Goal: Register for event/course

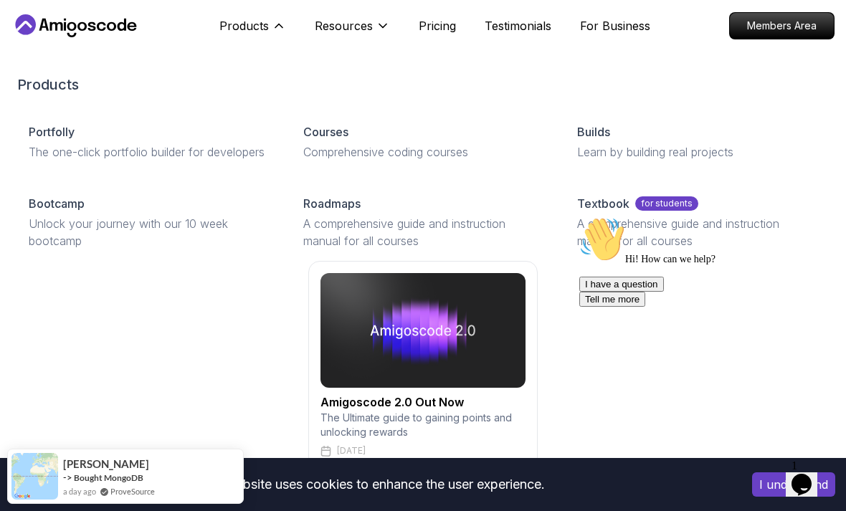
click at [278, 32] on icon at bounding box center [279, 26] width 14 height 14
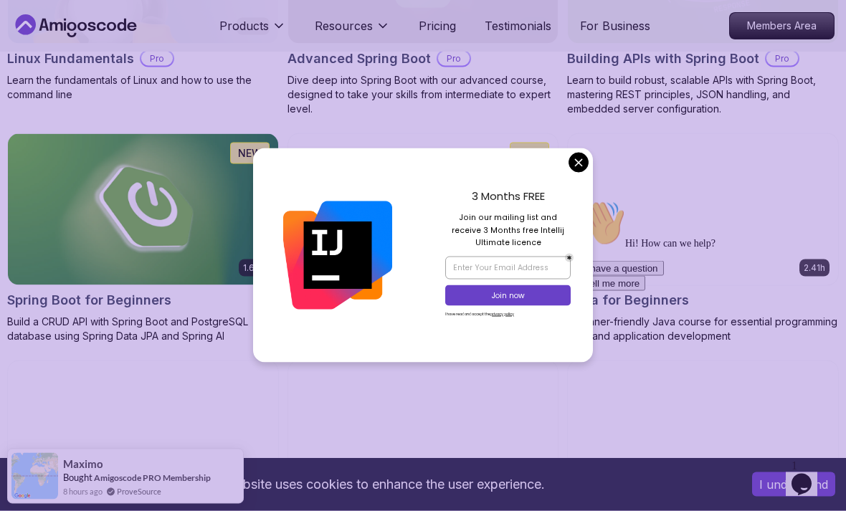
scroll to position [609, 0]
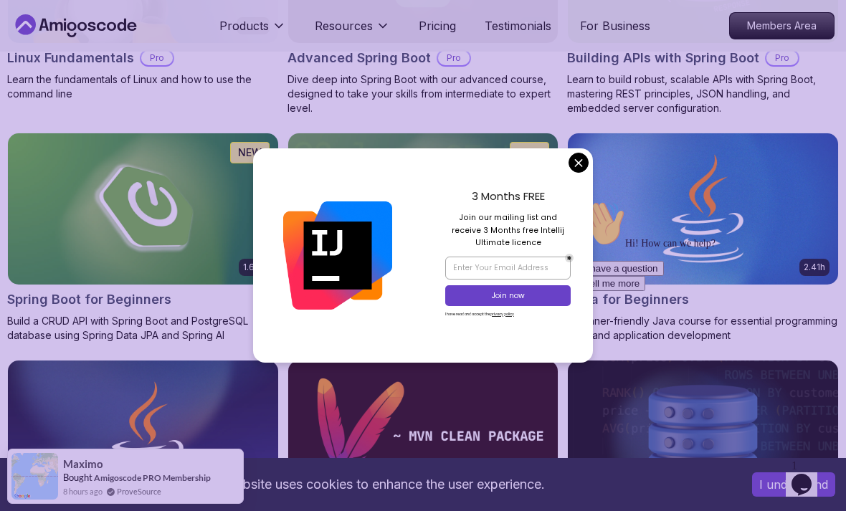
click at [574, 170] on img at bounding box center [703, 208] width 270 height 151
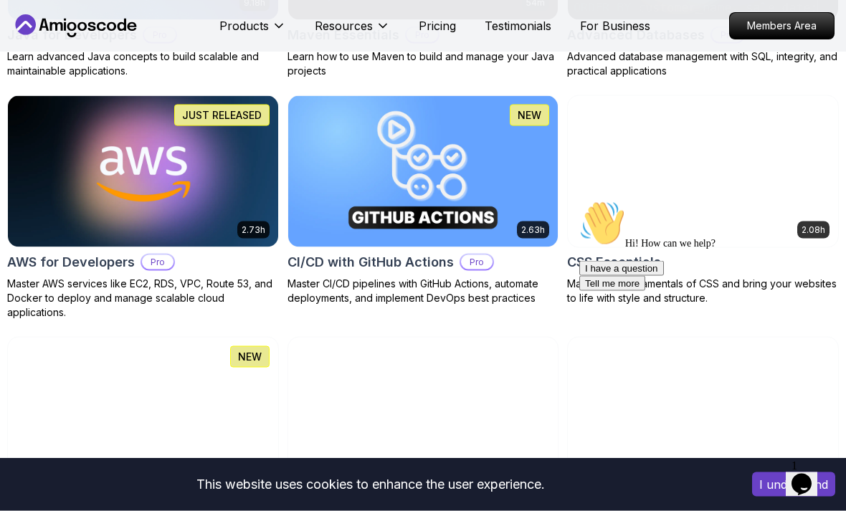
scroll to position [1090, 0]
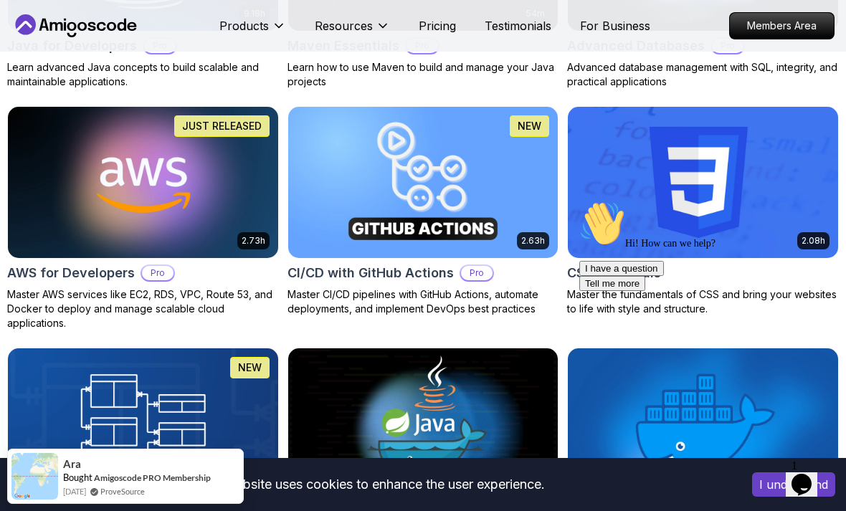
click at [142, 181] on img at bounding box center [143, 182] width 270 height 151
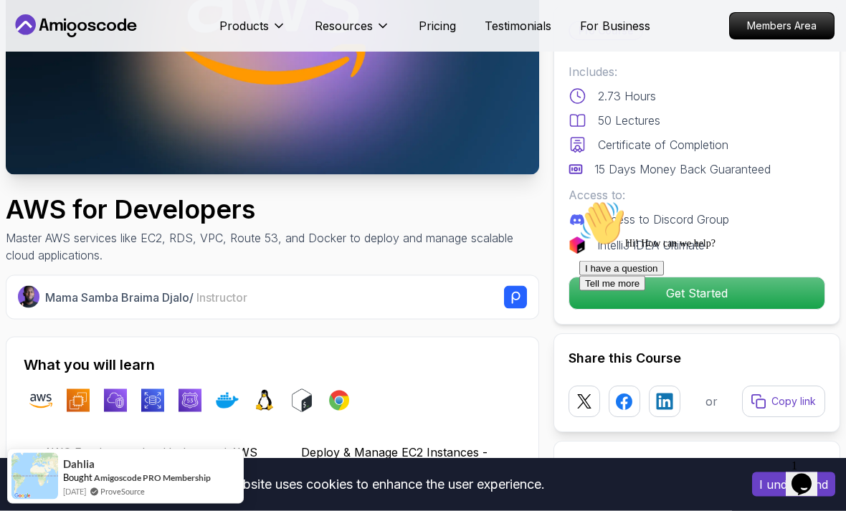
scroll to position [212, 0]
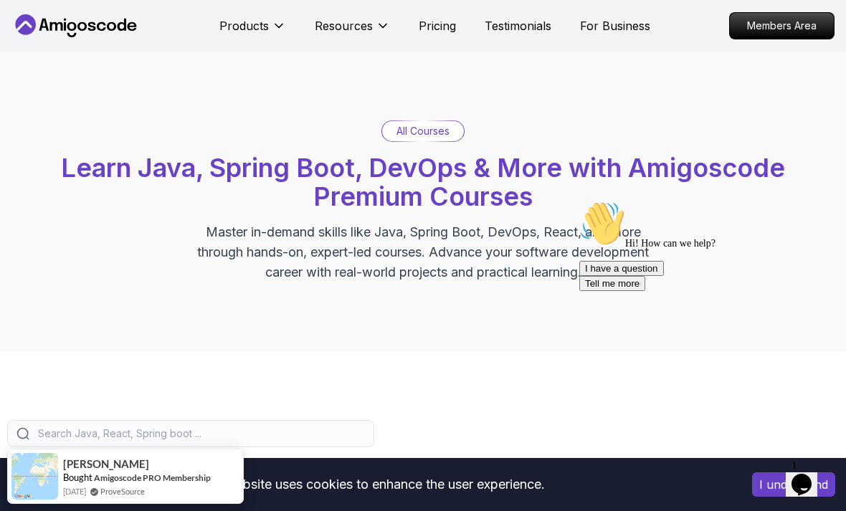
click at [276, 25] on icon at bounding box center [278, 26] width 7 height 4
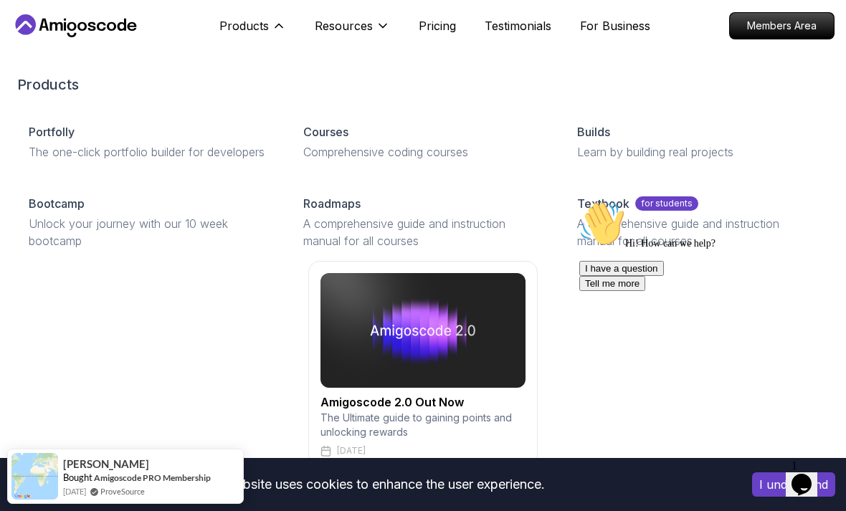
click at [574, 172] on div "Builds Learn by building real projects" at bounding box center [697, 142] width 263 height 60
click at [353, 117] on link "Courses Comprehensive coding courses" at bounding box center [423, 142] width 263 height 60
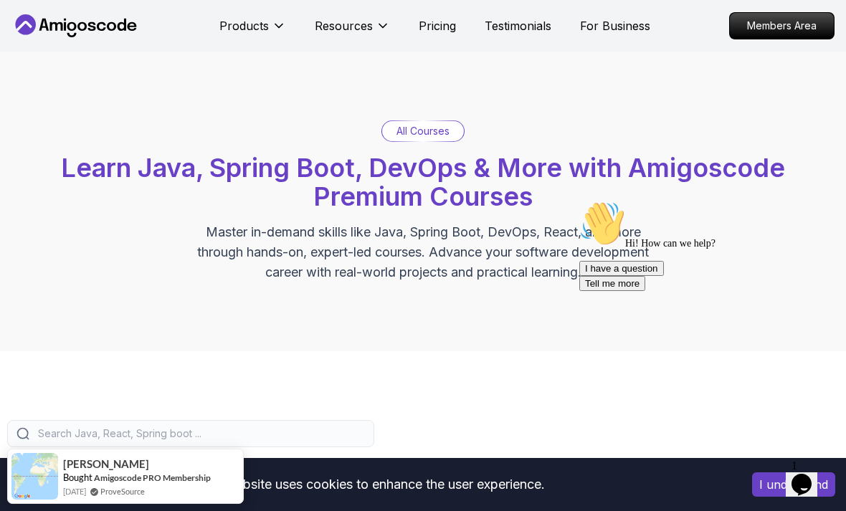
click at [376, 12] on div "Resources" at bounding box center [352, 25] width 75 height 29
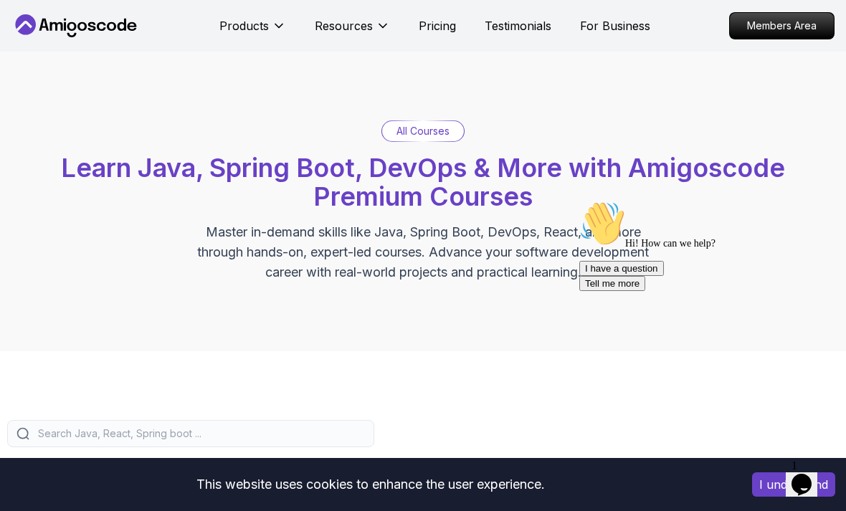
click at [373, 18] on button "Resources" at bounding box center [352, 31] width 75 height 29
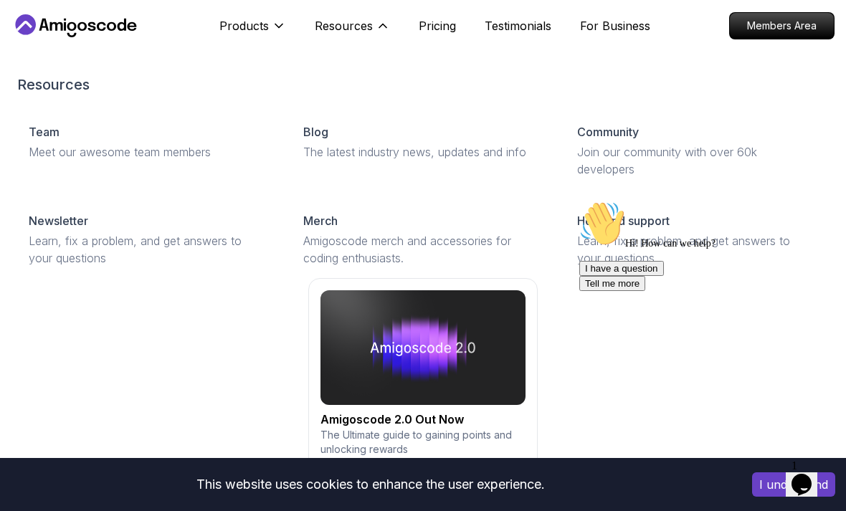
click at [361, 22] on p "Resources" at bounding box center [344, 25] width 58 height 17
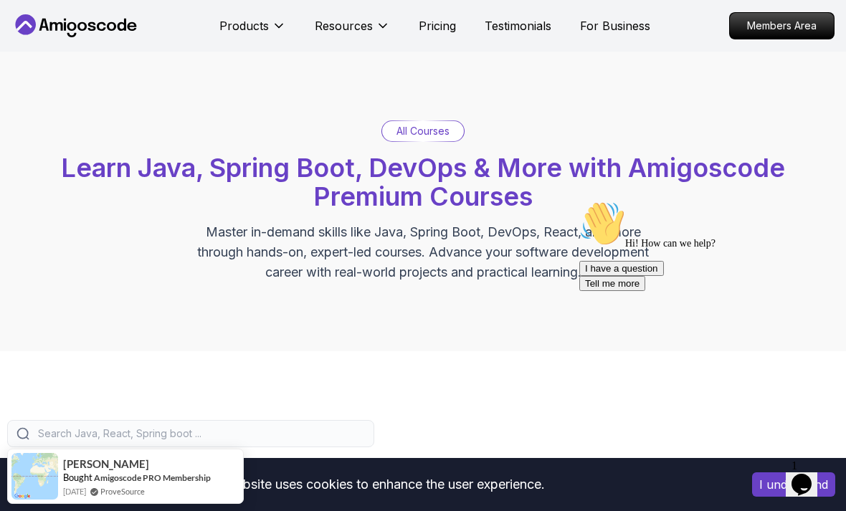
click at [755, 29] on p "Members Area" at bounding box center [782, 26] width 104 height 26
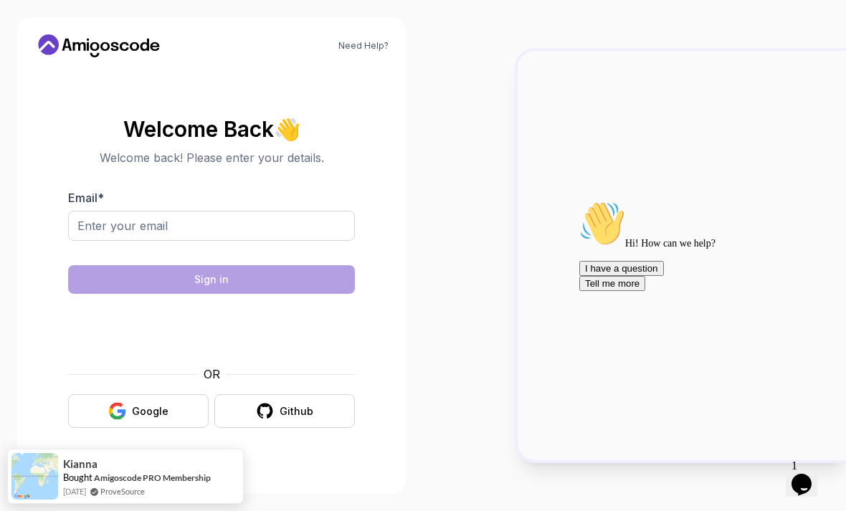
scroll to position [46, 0]
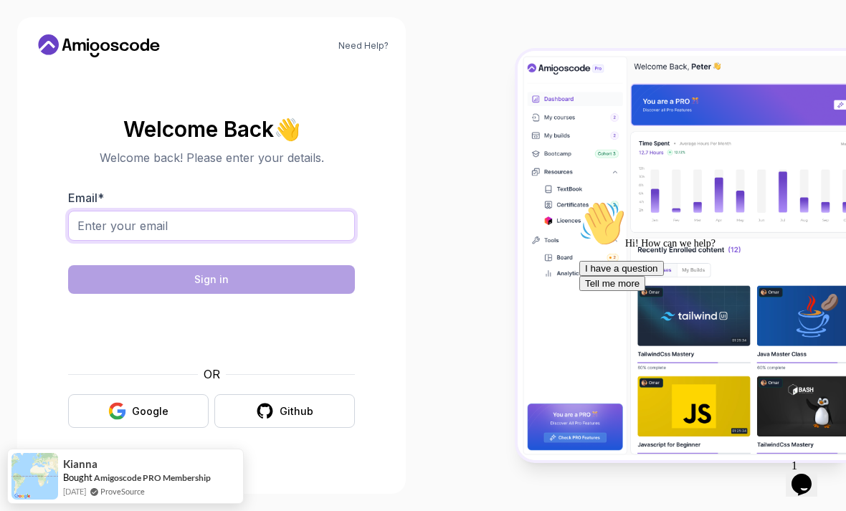
click at [115, 211] on input "Email *" at bounding box center [211, 226] width 287 height 30
click at [80, 27] on div "Need Help? Welcome Back 👋 Welcome back! Please enter your details. Email * Sign…" at bounding box center [211, 255] width 388 height 477
click at [88, 46] on icon at bounding box center [88, 46] width 2 height 9
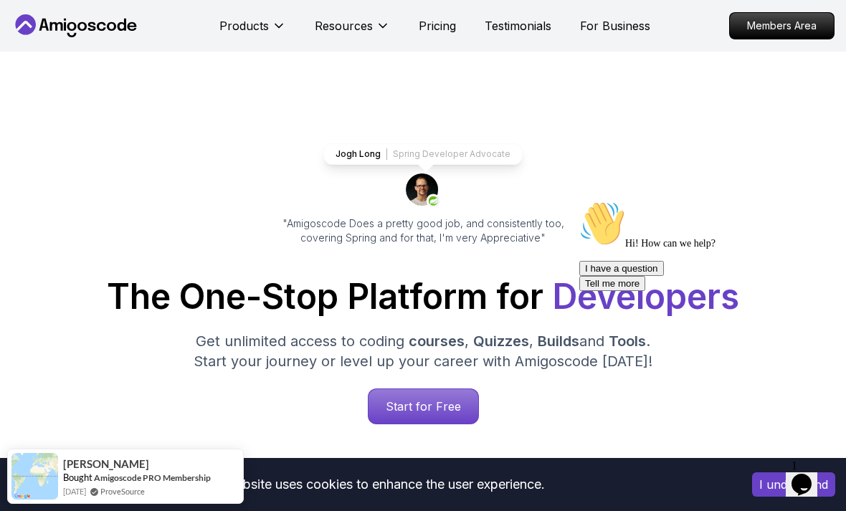
click at [758, 485] on button "I understand" at bounding box center [793, 484] width 83 height 24
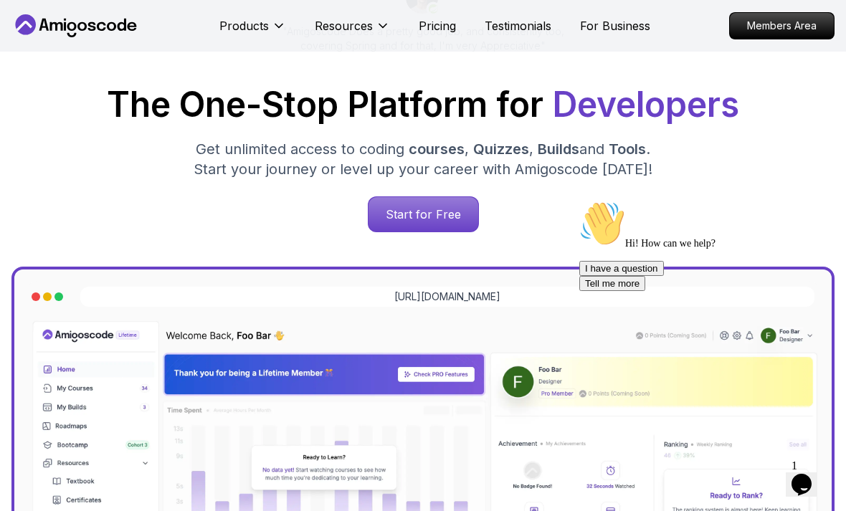
scroll to position [190, 0]
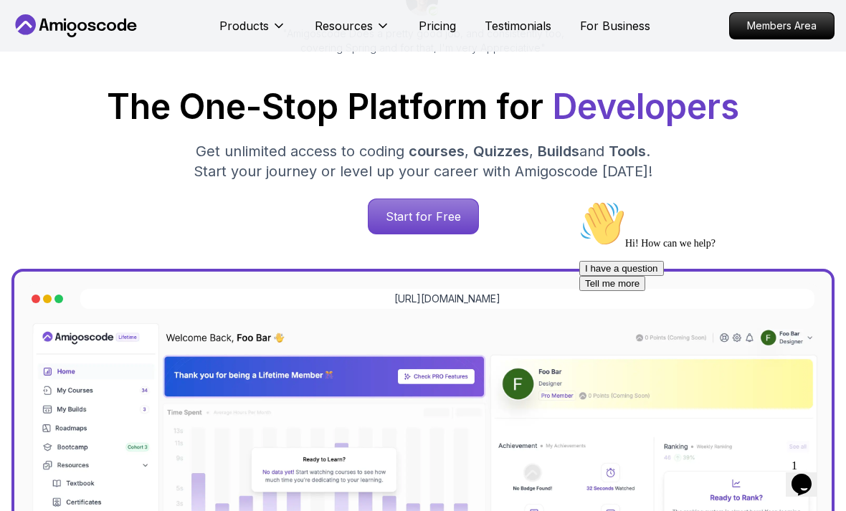
click at [396, 206] on p "Start for Free" at bounding box center [423, 216] width 110 height 34
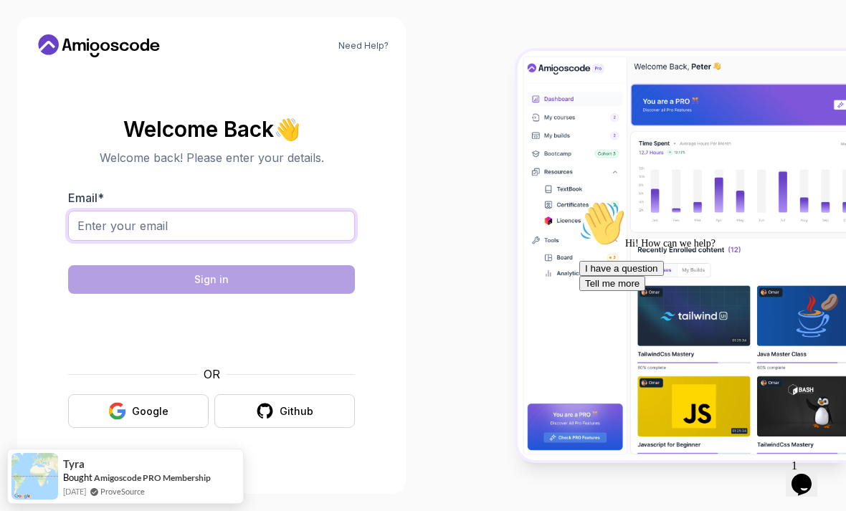
click at [130, 241] on input "Email *" at bounding box center [211, 226] width 287 height 30
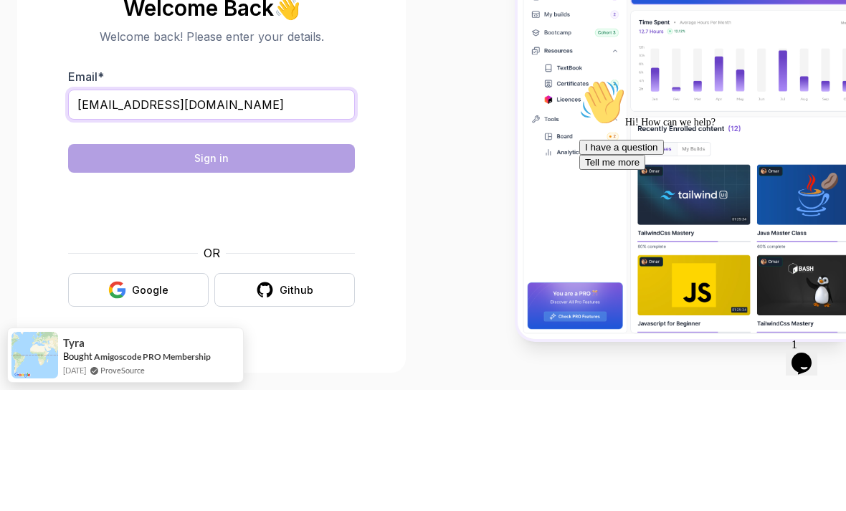
type input "caokimdo152408@gmail.com"
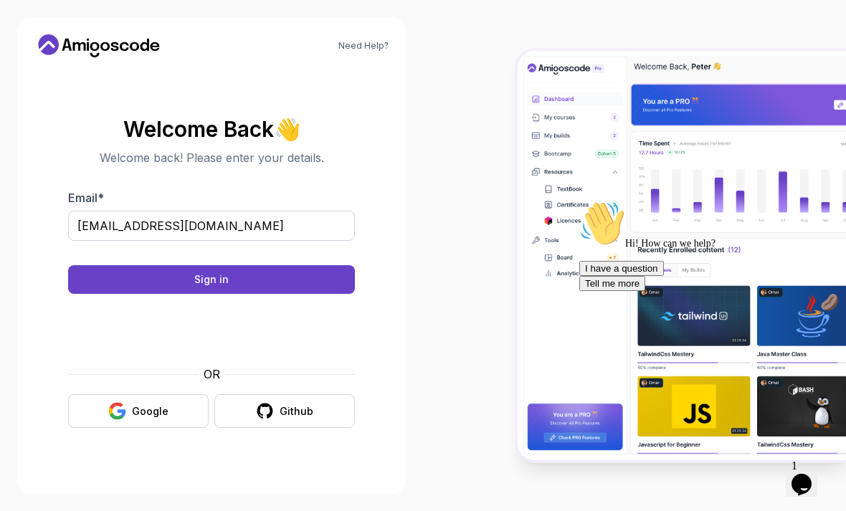
click at [130, 294] on button "Sign in" at bounding box center [211, 279] width 287 height 29
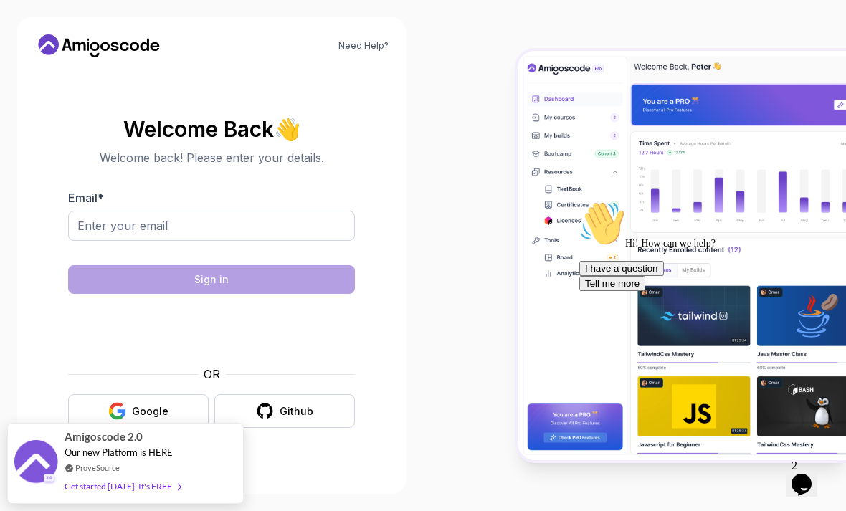
scroll to position [1, 0]
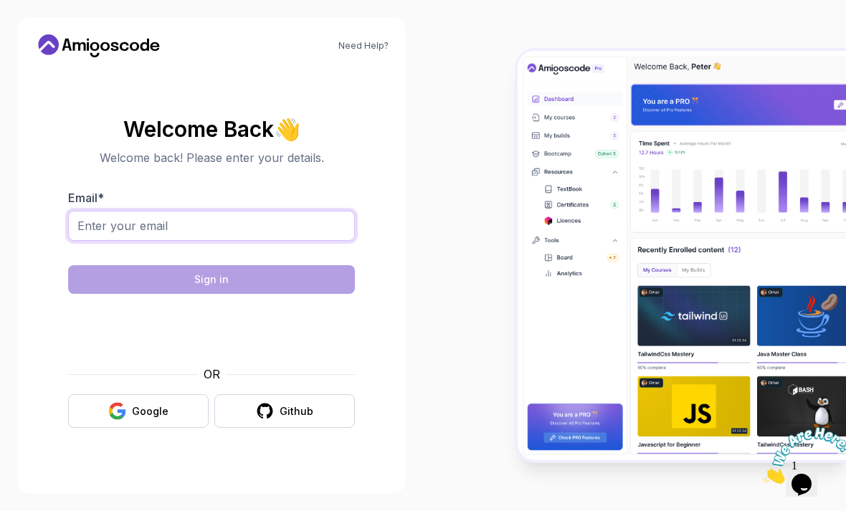
click at [120, 241] on input "Email *" at bounding box center [211, 226] width 287 height 30
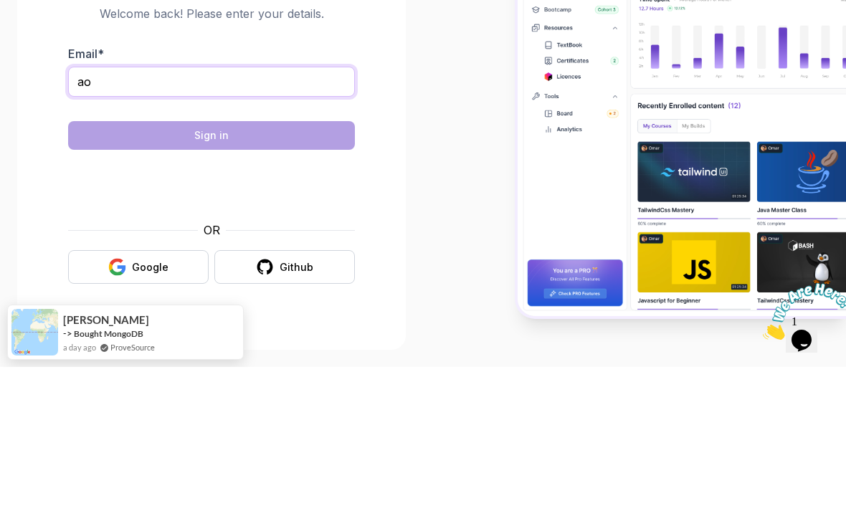
type input "a"
type input "[EMAIL_ADDRESS][DOMAIN_NAME]"
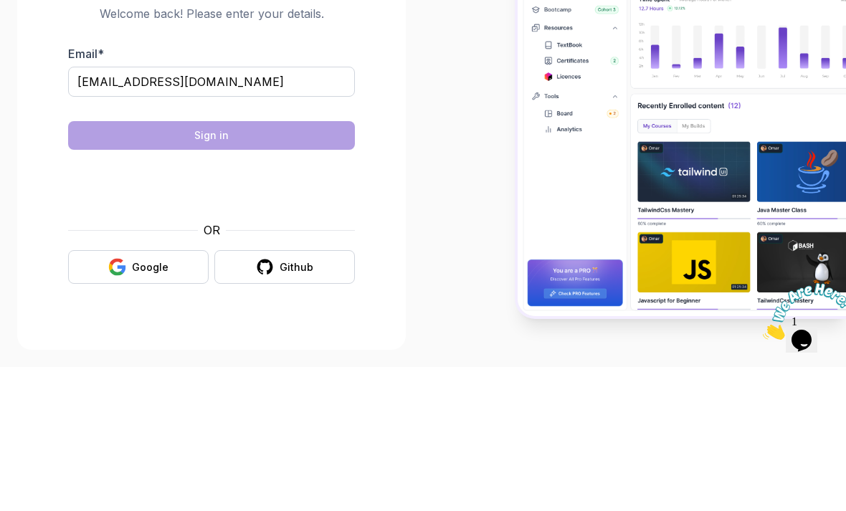
scroll to position [46, 0]
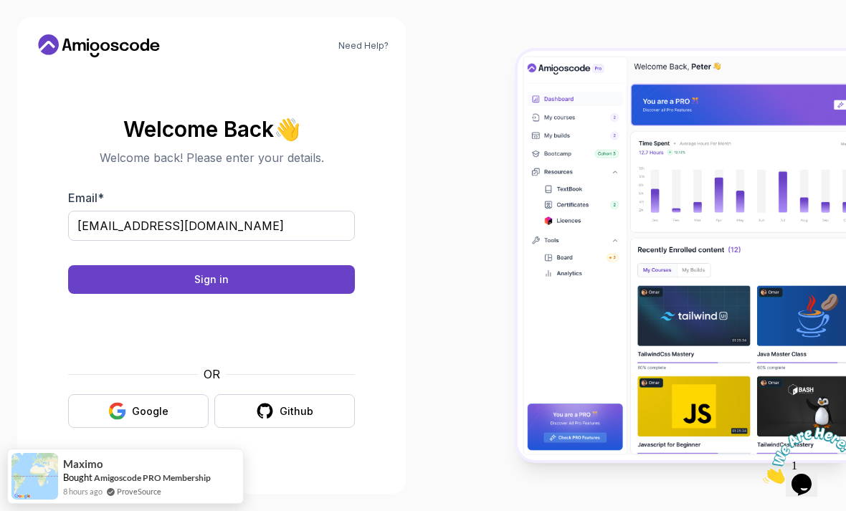
click at [197, 272] on div "Sign in" at bounding box center [211, 279] width 34 height 14
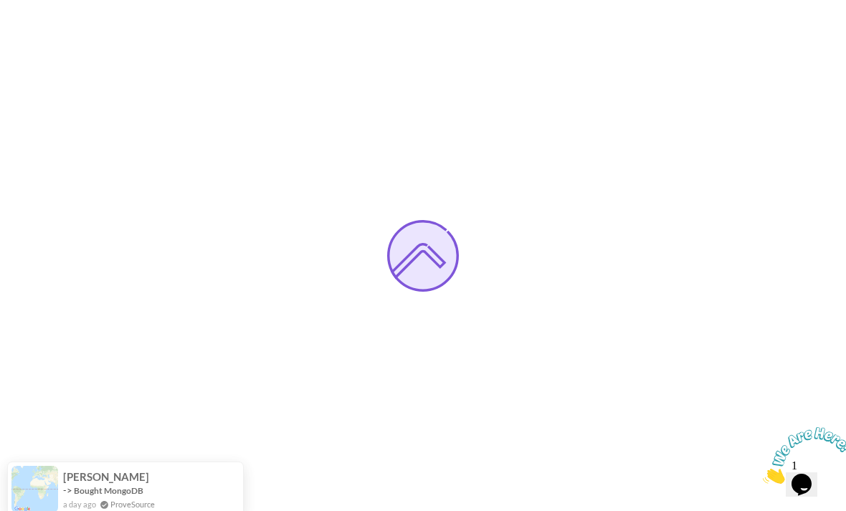
scroll to position [46, 0]
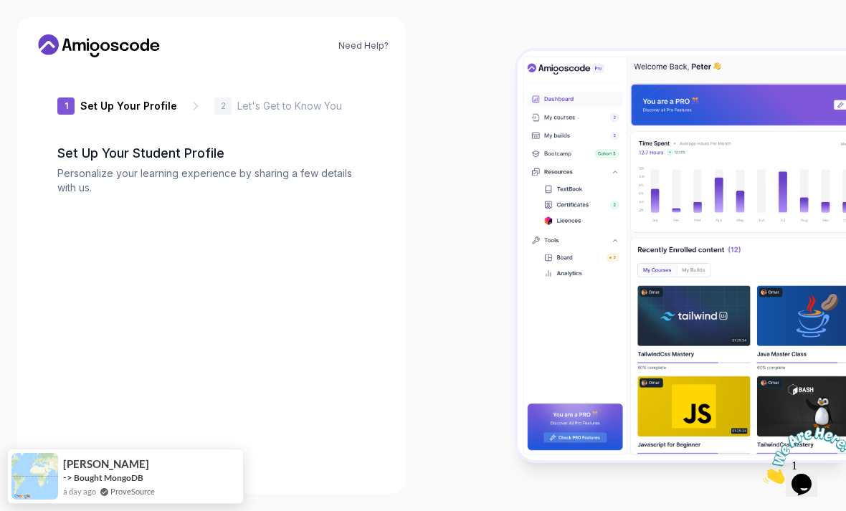
type input "briskfalcon82a4e"
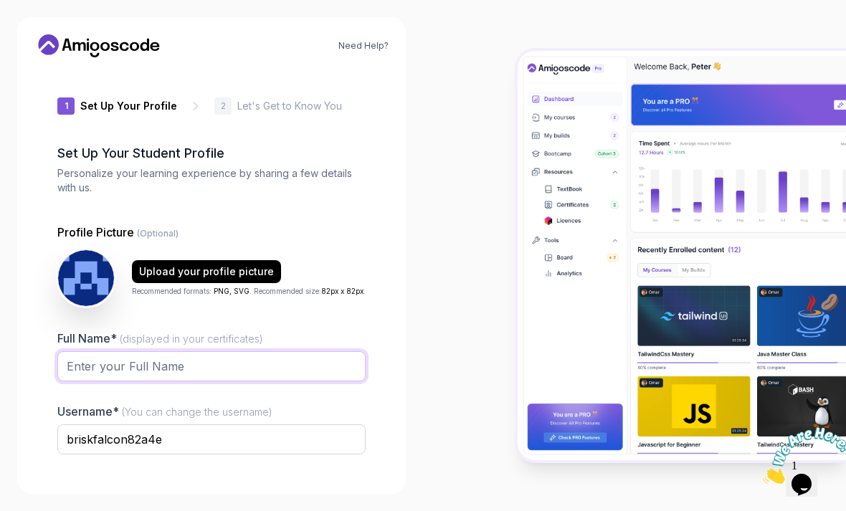
click at [107, 351] on input "Full Name* (displayed in your certificates)" at bounding box center [211, 366] width 308 height 30
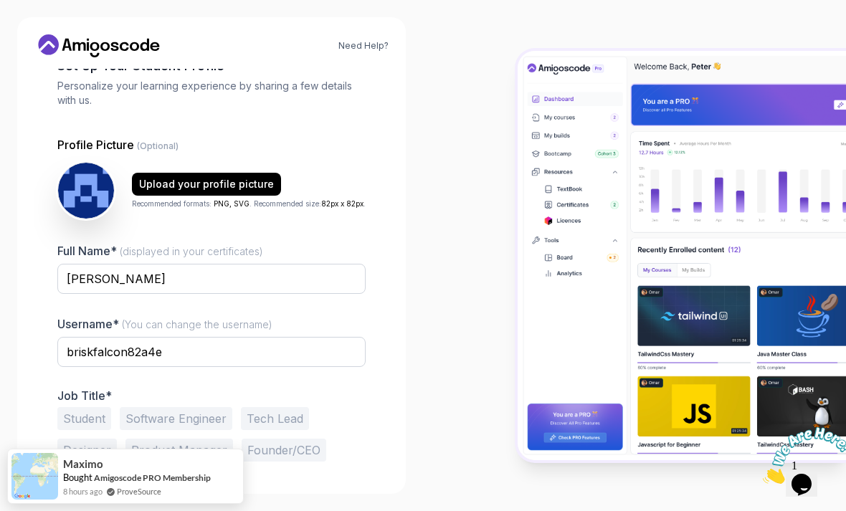
scroll to position [87, 0]
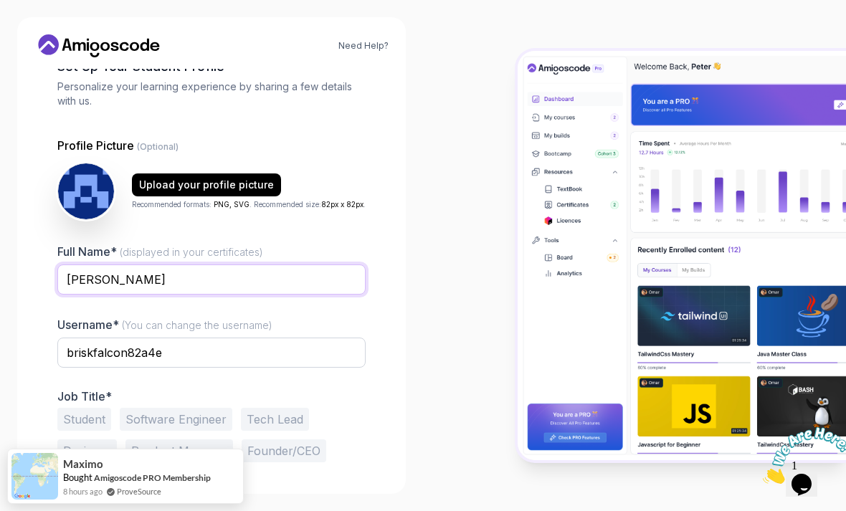
type input "Cao Kim Đô"
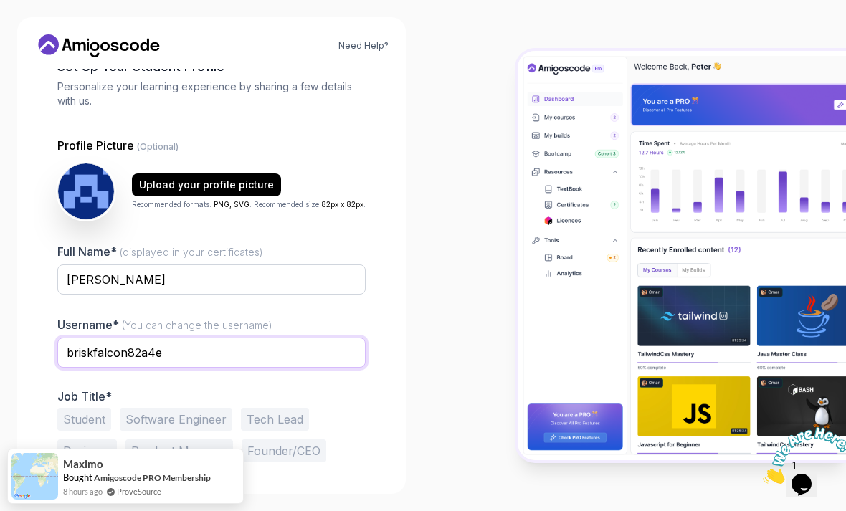
click at [221, 338] on input "briskfalcon82a4e" at bounding box center [211, 353] width 308 height 30
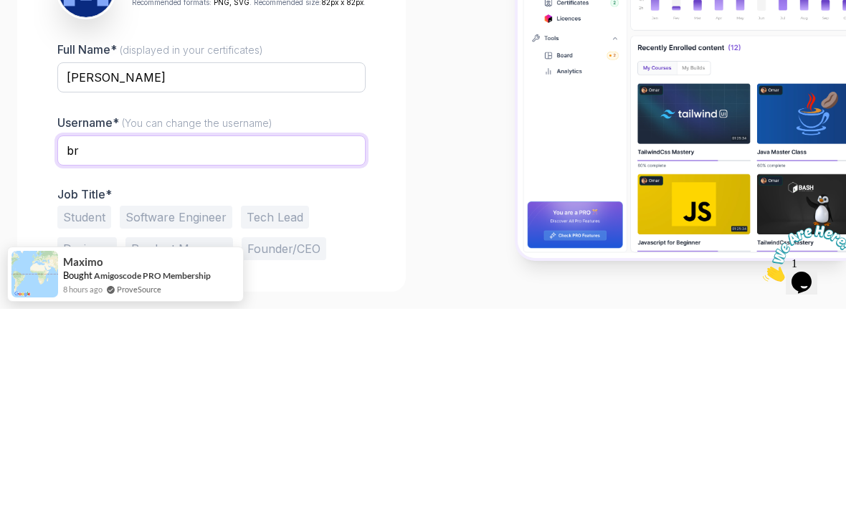
type input "b"
type input "CaoKimDo"
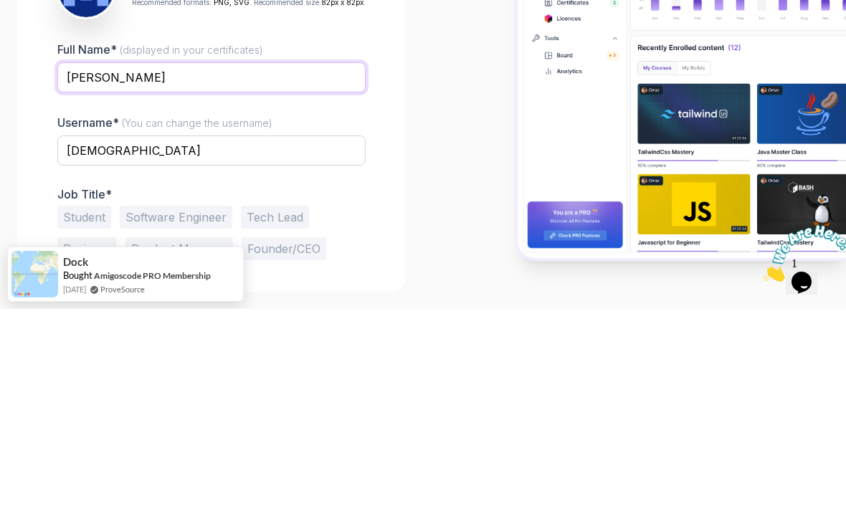
click at [198, 264] on input "Cao Kim Đô" at bounding box center [211, 279] width 308 height 30
type input "C"
type input "Cao Kim Đô"
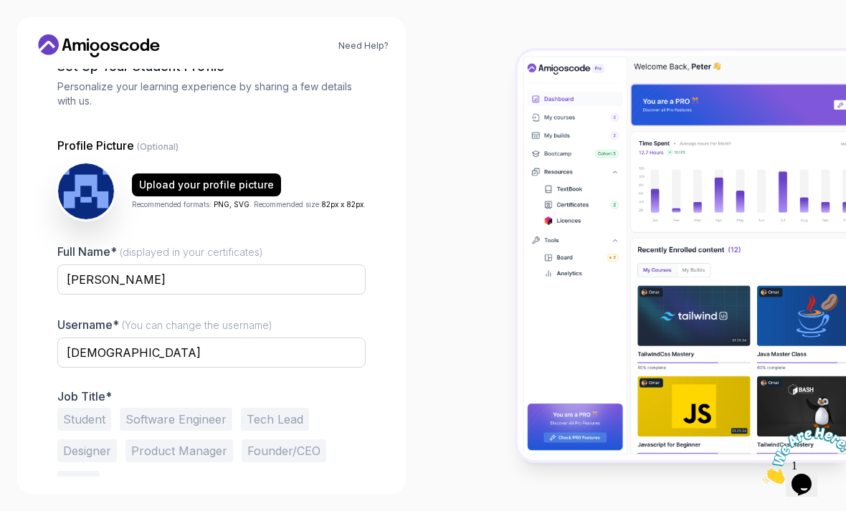
click at [82, 408] on button "Student" at bounding box center [84, 419] width 54 height 23
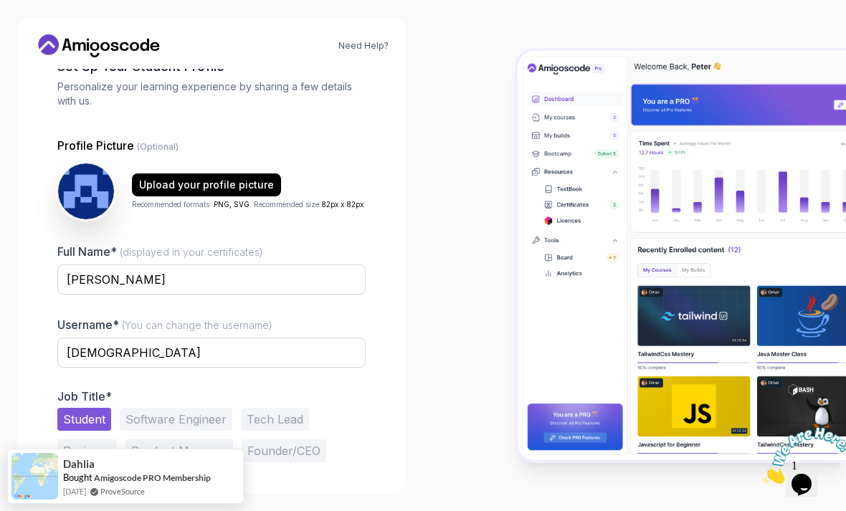
click at [302, 494] on button "Next" at bounding box center [315, 508] width 100 height 29
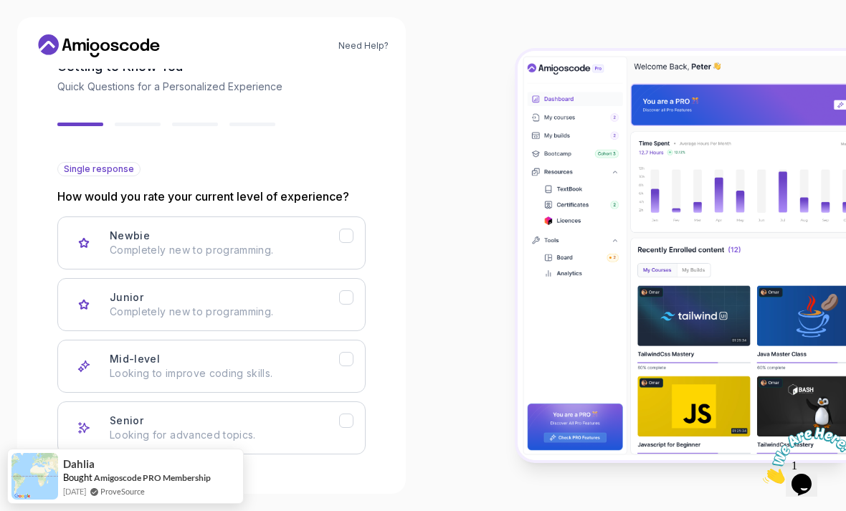
scroll to position [86, 0]
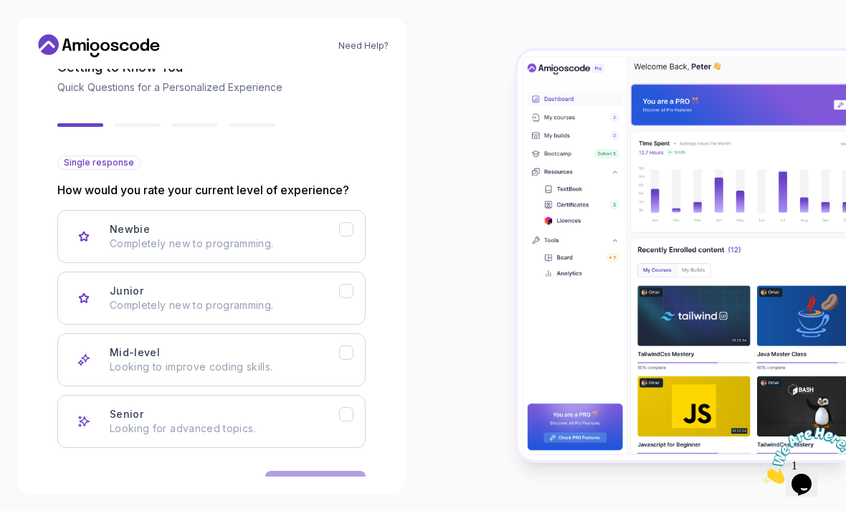
click at [161, 345] on div "Mid-level Looking to improve coding skills." at bounding box center [224, 359] width 229 height 29
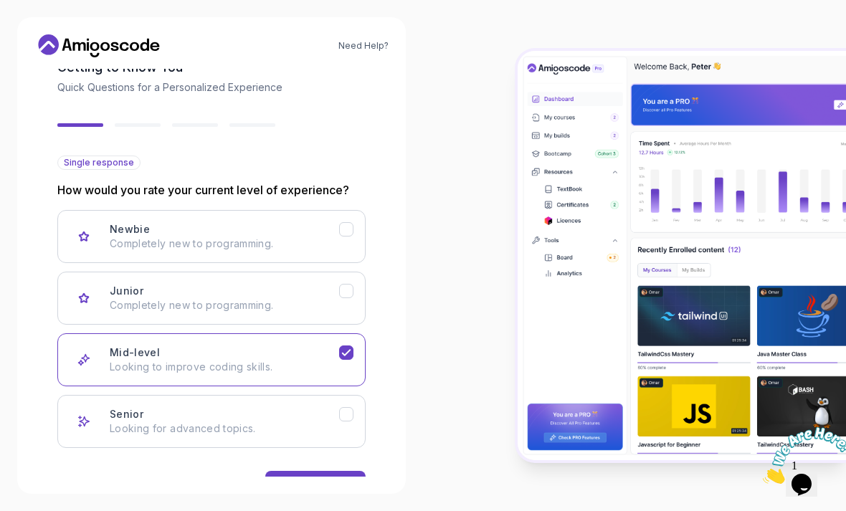
click at [181, 421] on p "Looking for advanced topics." at bounding box center [224, 428] width 229 height 14
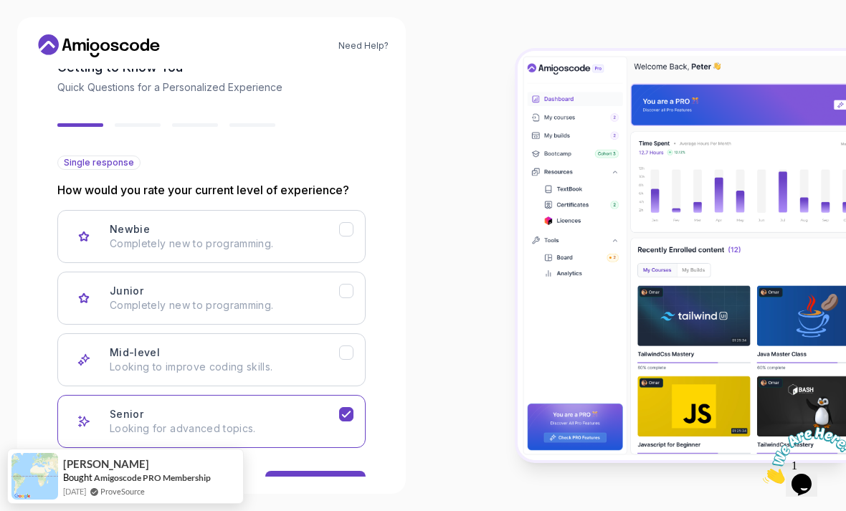
click at [39, 251] on div "2 Let's Get to Know You 1 Set Up Your Profile 2 Let's Get to Know You Getting t…" at bounding box center [211, 187] width 354 height 408
click at [128, 345] on h3 "Mid-level" at bounding box center [135, 352] width 50 height 14
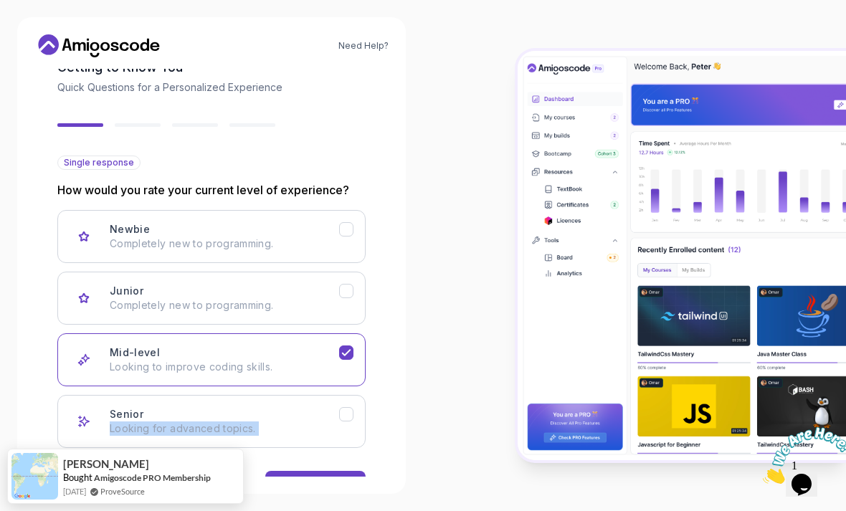
click at [406, 264] on div "Need Help? 2 Let's Get to Know You 1 Set Up Your Profile 2 Let's Get to Know Yo…" at bounding box center [211, 255] width 423 height 511
click at [312, 478] on div "Next" at bounding box center [315, 485] width 23 height 14
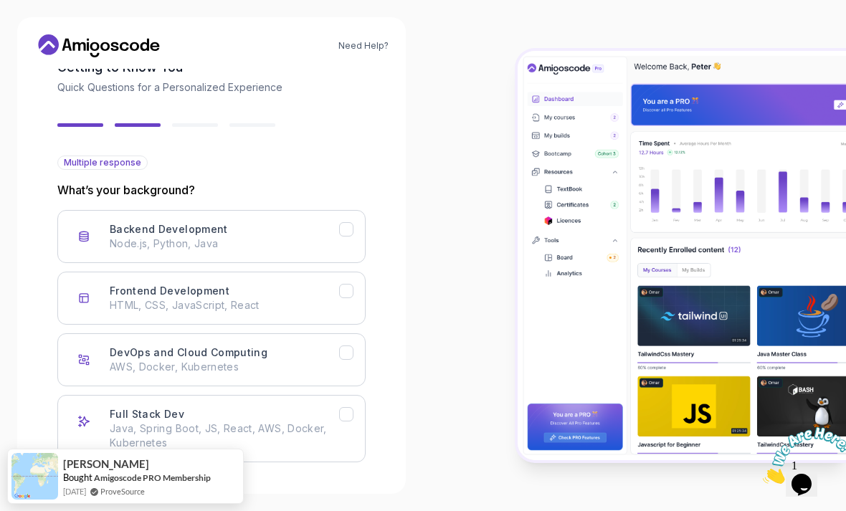
click at [211, 237] on p "Node.js, Python, Java" at bounding box center [224, 244] width 229 height 14
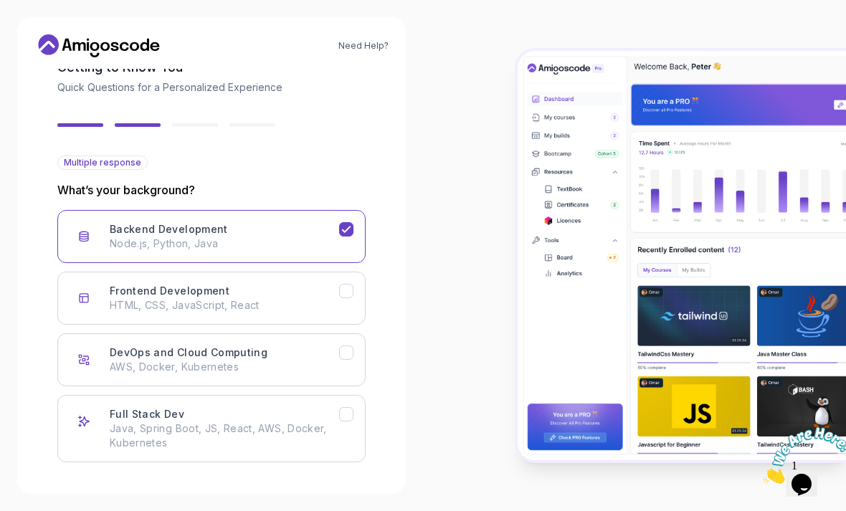
click at [83, 407] on div "Full Stack Dev" at bounding box center [84, 421] width 29 height 29
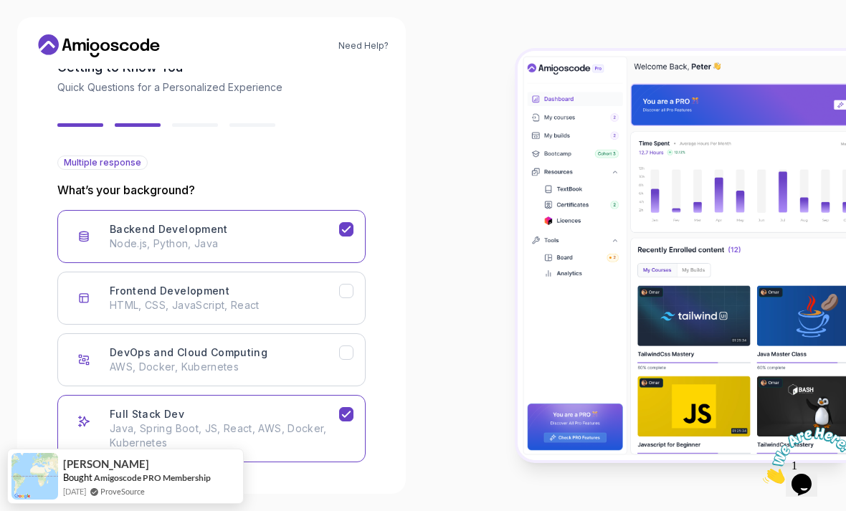
click at [107, 407] on div "Full Stack Dev Java, Spring Boot, JS, React, AWS, Docker, Kubernetes" at bounding box center [204, 428] width 269 height 43
click at [102, 210] on button "Backend Development Node.js, Python, Java" at bounding box center [211, 236] width 308 height 53
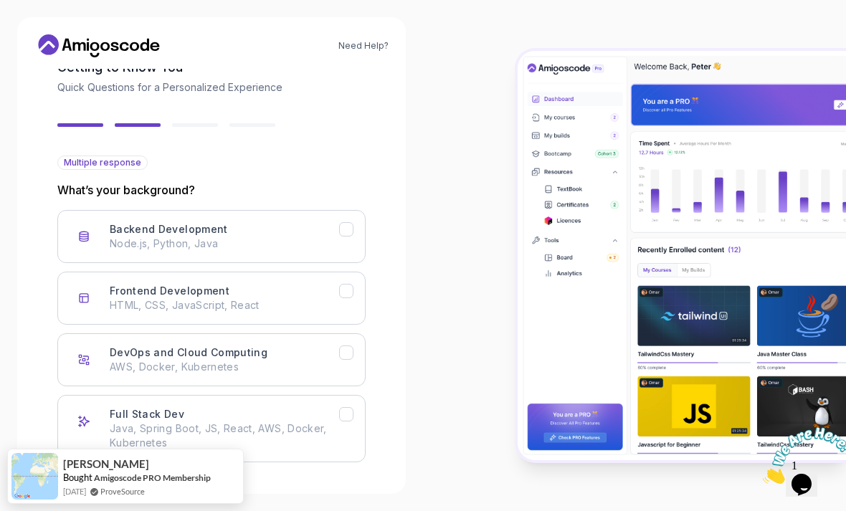
click at [113, 222] on h3 "Backend Development" at bounding box center [169, 229] width 118 height 14
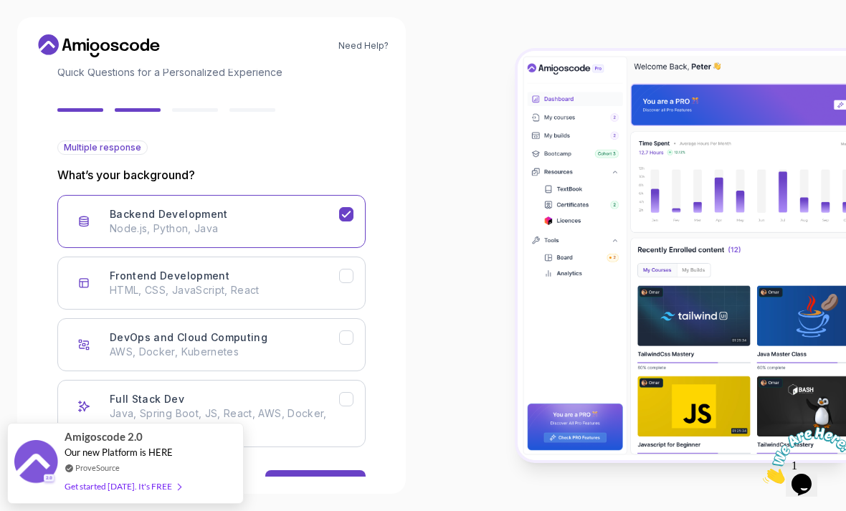
scroll to position [100, 0]
click at [209, 222] on p "Node.js, Python, Java" at bounding box center [224, 229] width 229 height 14
click at [169, 208] on h3 "Backend Development" at bounding box center [169, 215] width 118 height 14
click at [307, 478] on div "Next" at bounding box center [315, 485] width 23 height 14
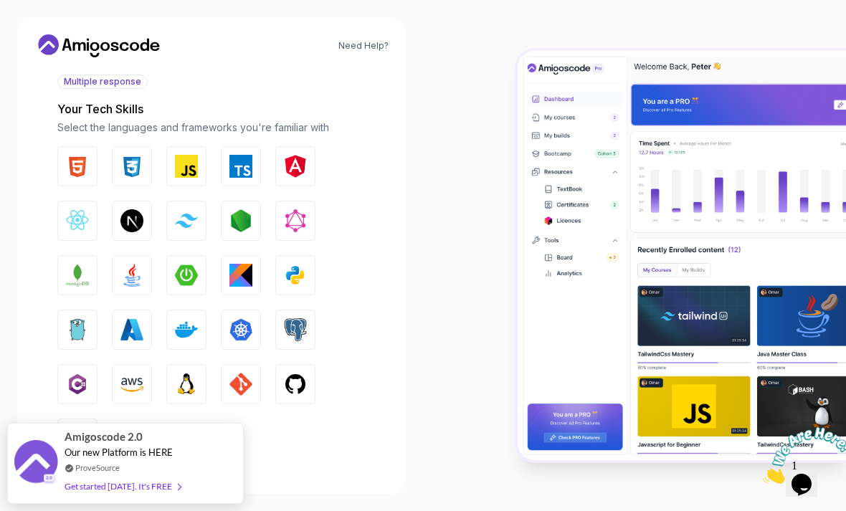
scroll to position [168, 0]
click at [138, 263] on img "button" at bounding box center [131, 274] width 23 height 23
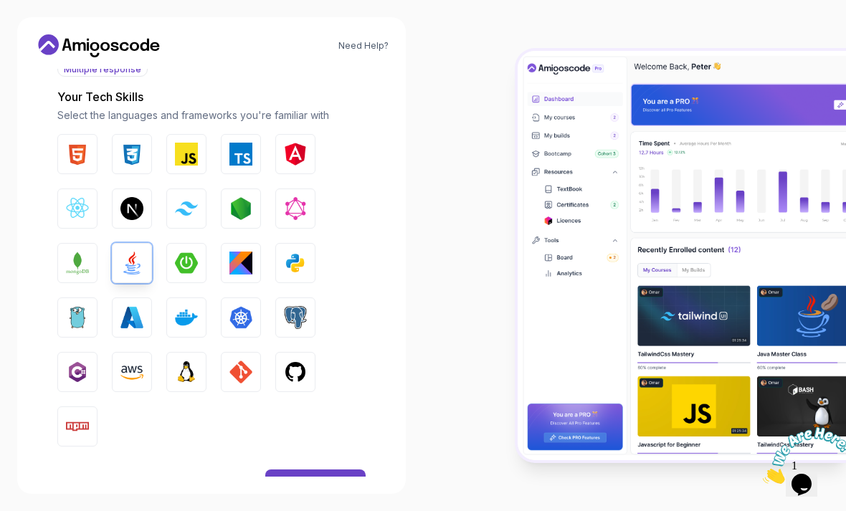
scroll to position [178, 0]
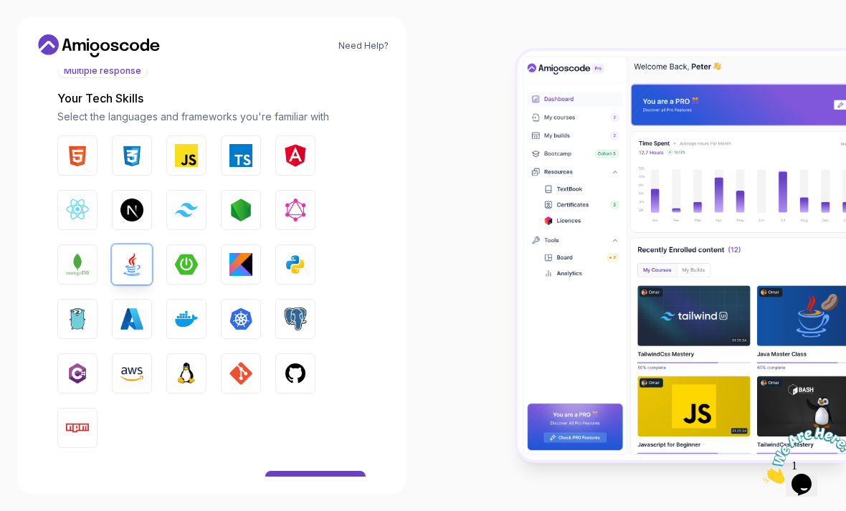
click at [292, 362] on img "button" at bounding box center [295, 373] width 23 height 23
click at [75, 416] on img "button" at bounding box center [77, 427] width 23 height 23
click at [74, 416] on img "button" at bounding box center [77, 427] width 23 height 23
click at [282, 471] on button "Next" at bounding box center [315, 485] width 100 height 29
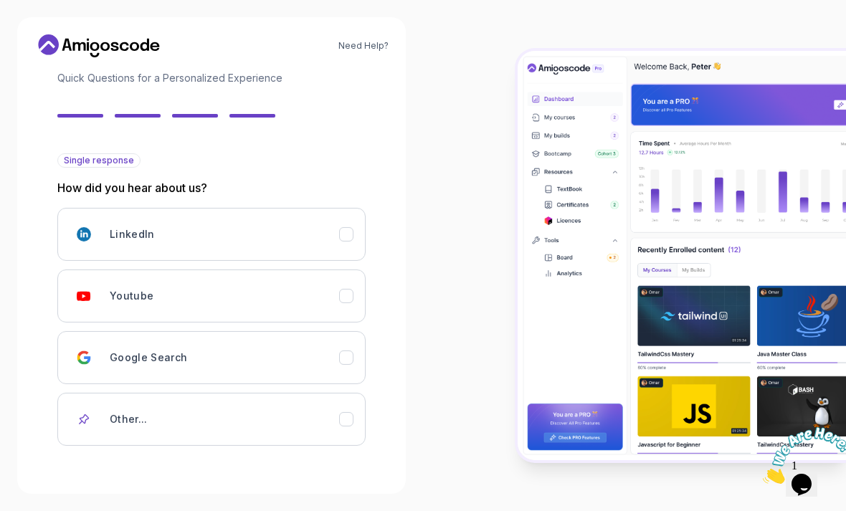
scroll to position [95, 0]
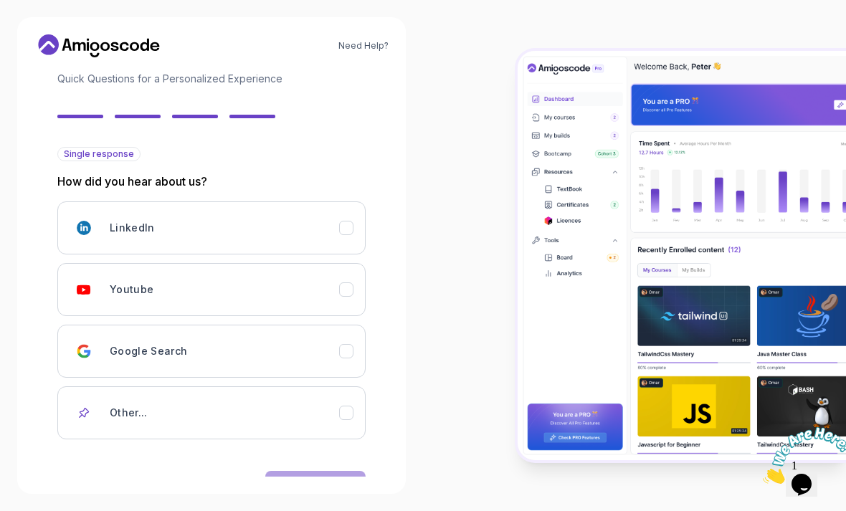
click at [109, 275] on div "Youtube" at bounding box center [204, 289] width 269 height 29
click at [312, 471] on button "Next" at bounding box center [315, 485] width 100 height 29
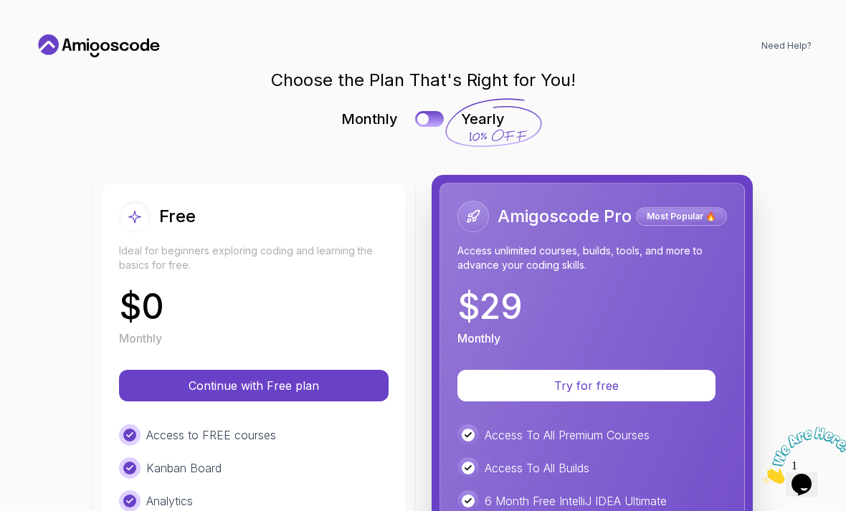
scroll to position [0, 0]
click at [426, 107] on div "Choose the Plan That's Right for You! Monthly Yearly Free Ideal for beginners e…" at bounding box center [422, 479] width 777 height 821
click at [429, 113] on button at bounding box center [429, 119] width 29 height 16
click at [123, 39] on icon at bounding box center [98, 45] width 129 height 23
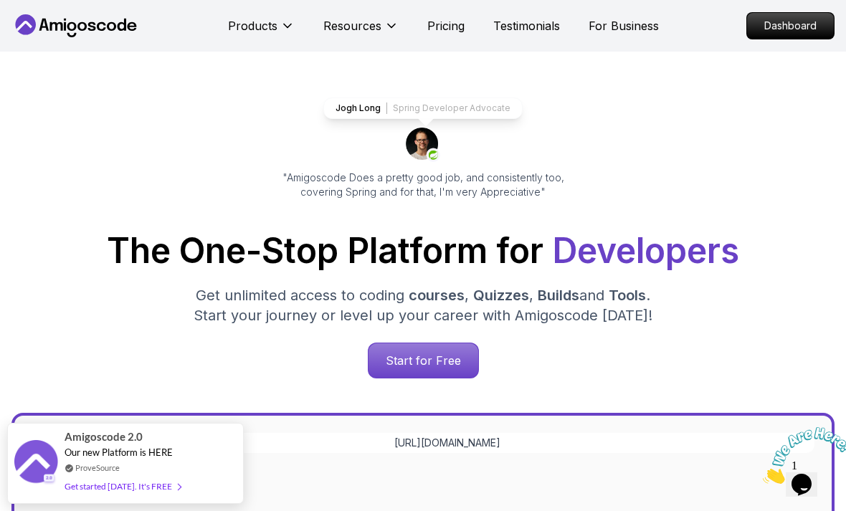
scroll to position [27, 0]
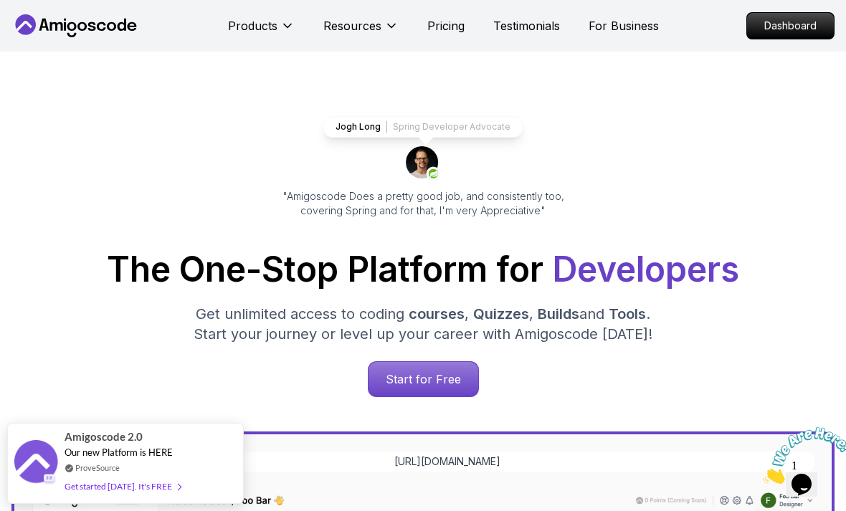
click at [272, 32] on p "Products" at bounding box center [252, 25] width 49 height 17
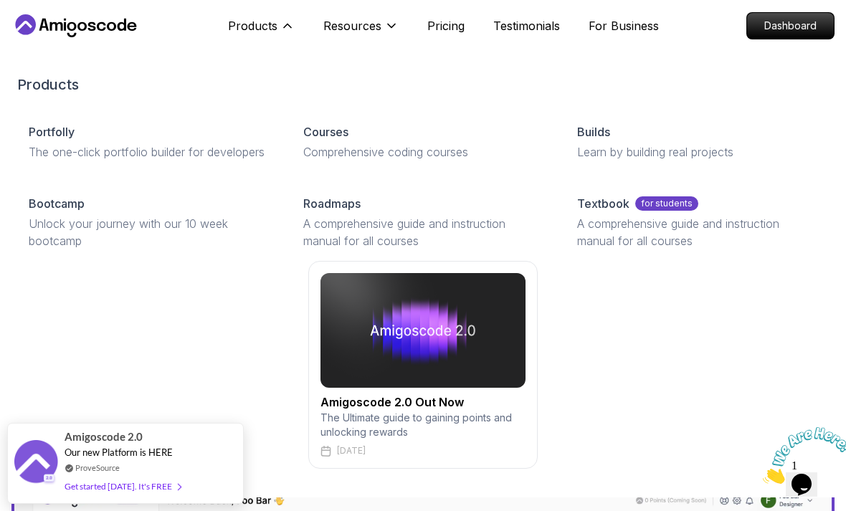
click at [263, 24] on p "Products" at bounding box center [252, 25] width 49 height 17
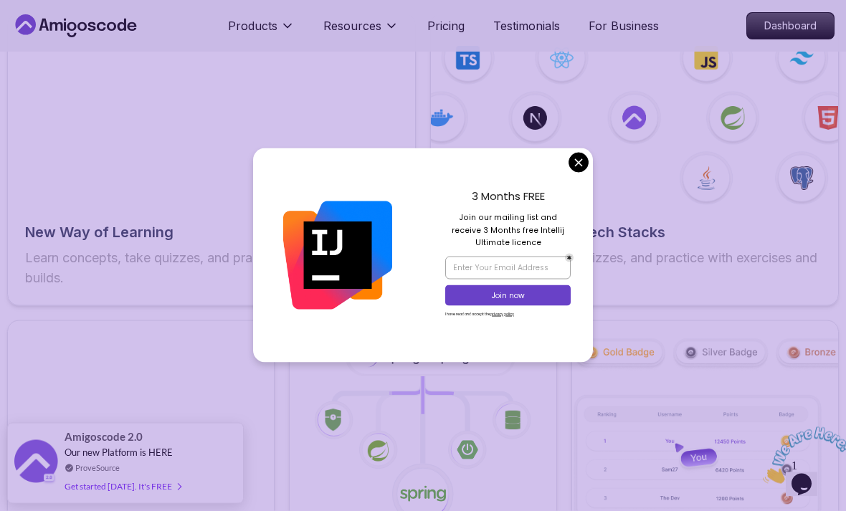
scroll to position [2301, 0]
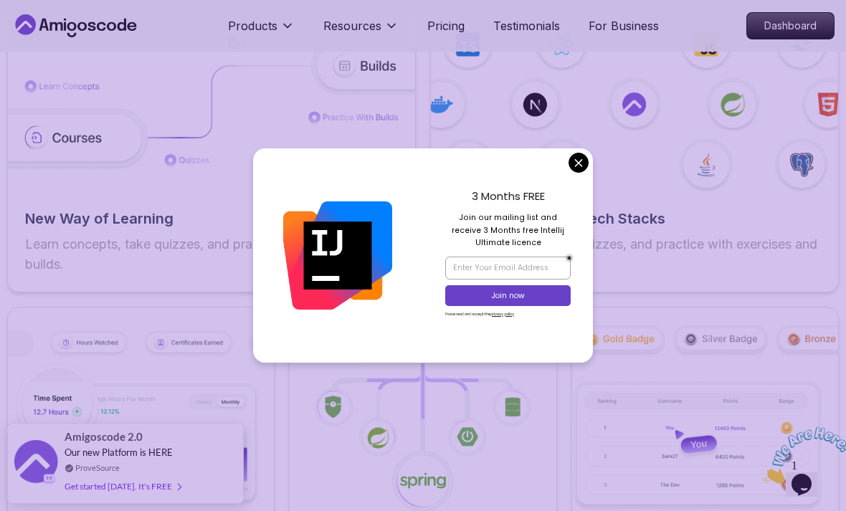
click at [571, 186] on img at bounding box center [634, 104] width 407 height 173
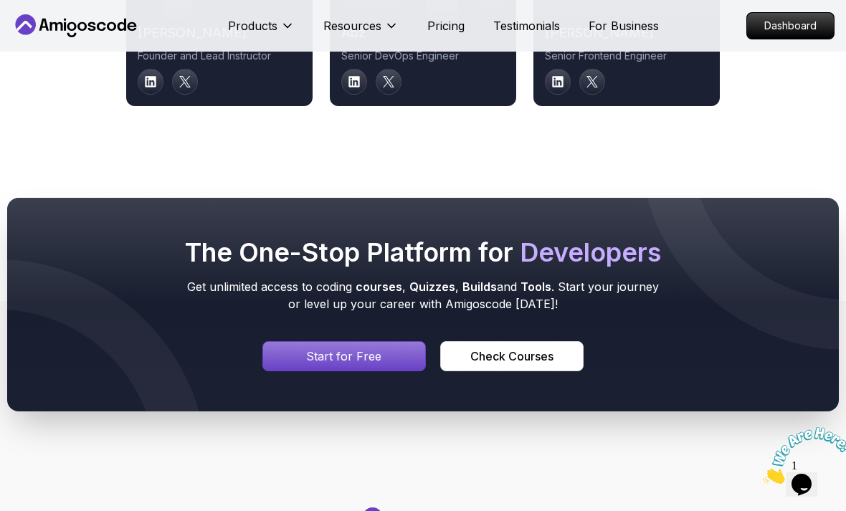
scroll to position [7760, 0]
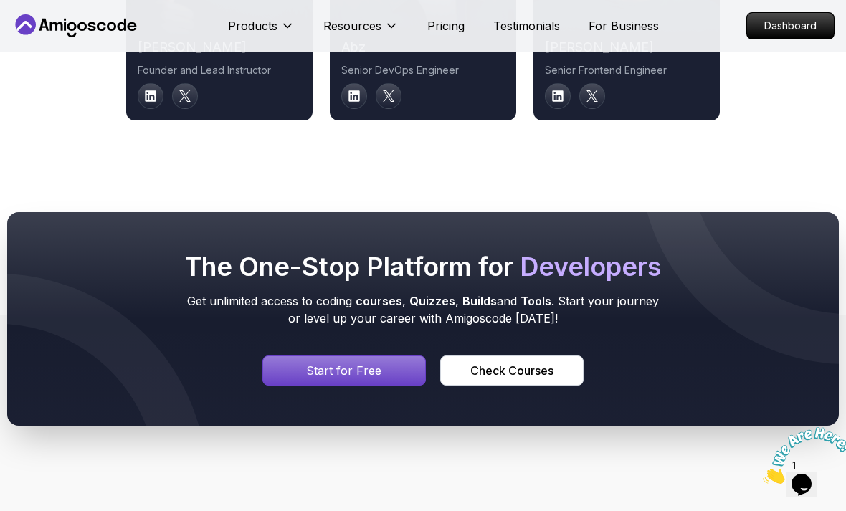
click at [180, 57] on h2 "nelson" at bounding box center [219, 47] width 163 height 20
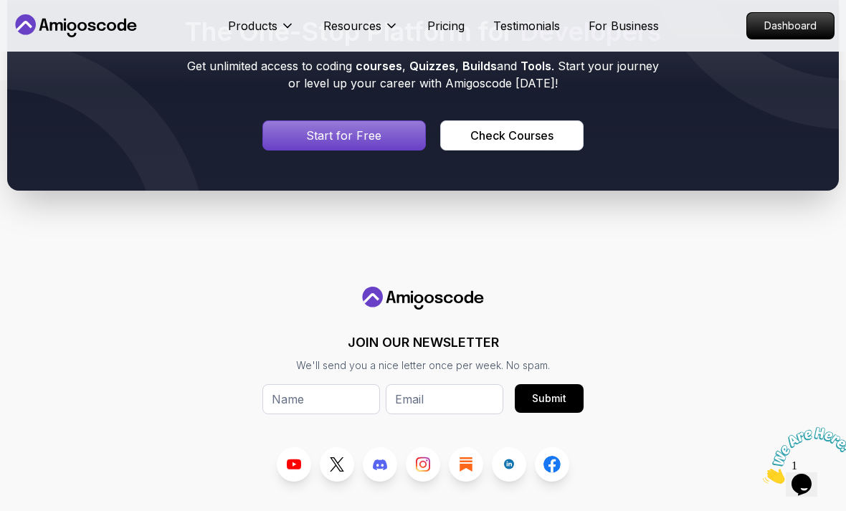
scroll to position [7990, 0]
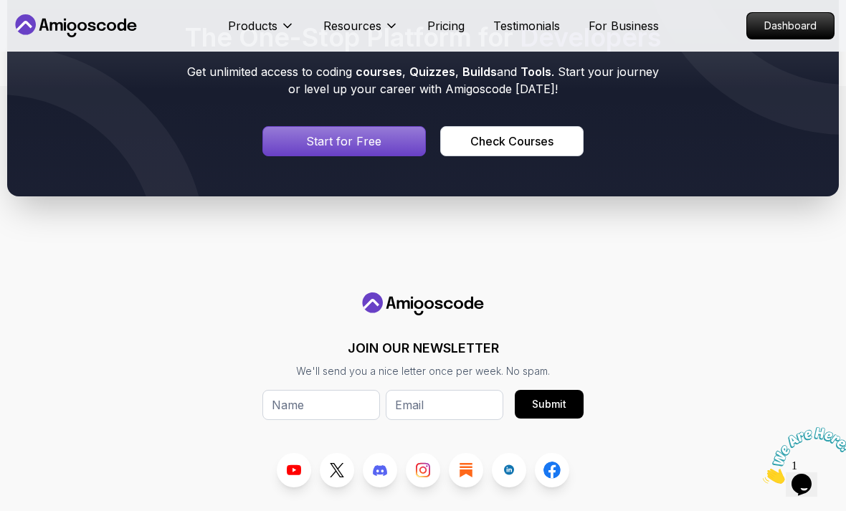
click at [535, 156] on button "Check Courses" at bounding box center [511, 141] width 143 height 30
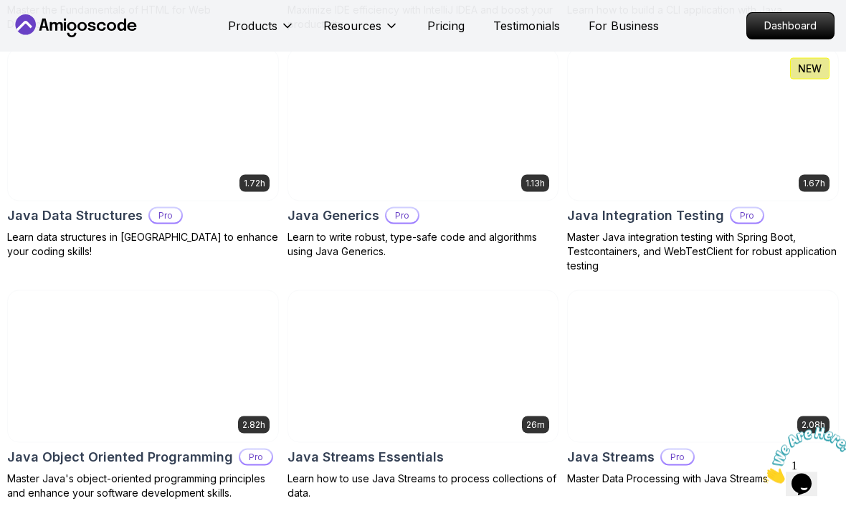
scroll to position [2083, 0]
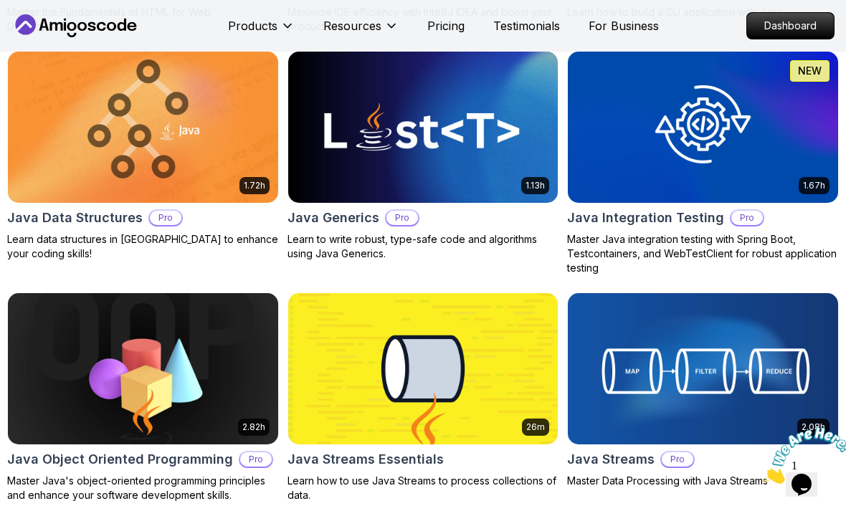
click at [809, 23] on p "Dashboard" at bounding box center [790, 26] width 87 height 26
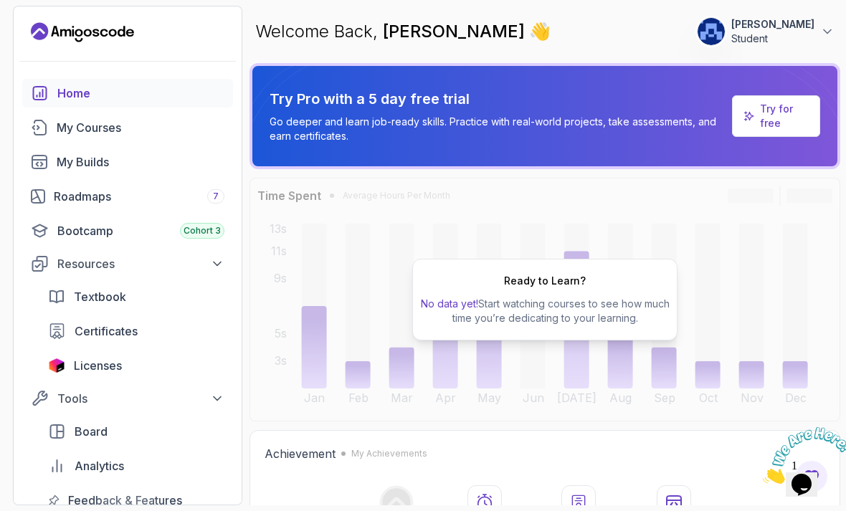
click at [827, 25] on icon at bounding box center [827, 31] width 14 height 14
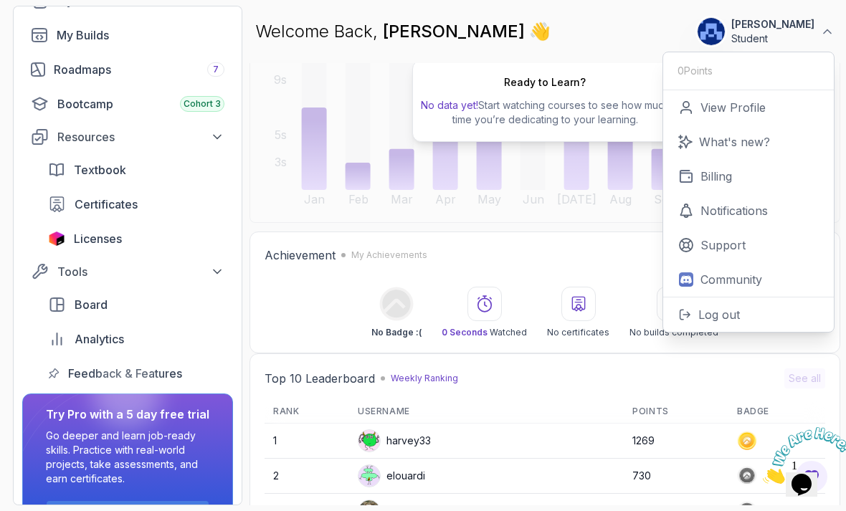
click at [92, 73] on div "Roadmaps 7" at bounding box center [139, 69] width 171 height 17
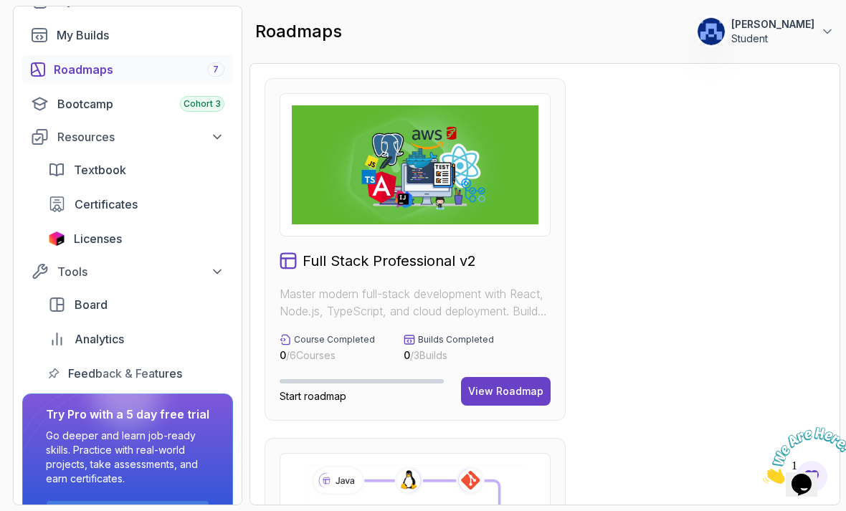
click at [431, 251] on h2 "Full Stack Professional v2" at bounding box center [388, 261] width 173 height 20
click at [515, 384] on div "View Roadmap" at bounding box center [505, 391] width 75 height 14
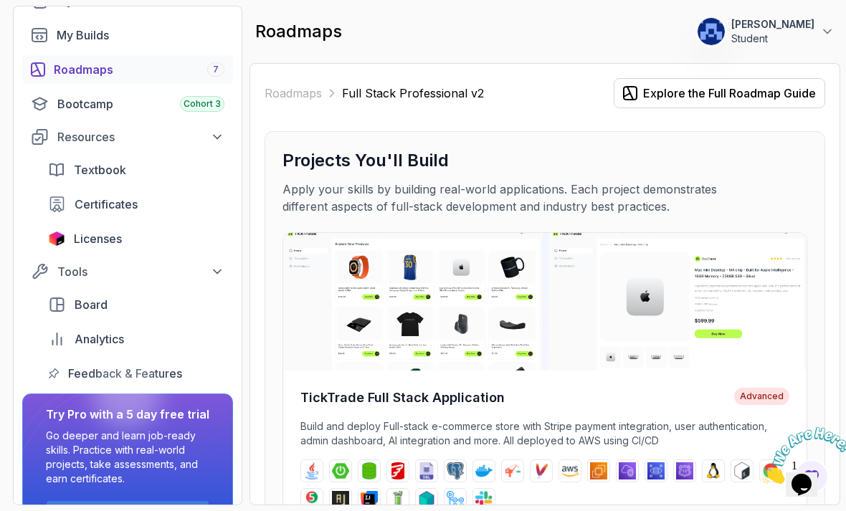
click at [786, 85] on div "Explore the Full Roadmap Guide" at bounding box center [729, 93] width 173 height 17
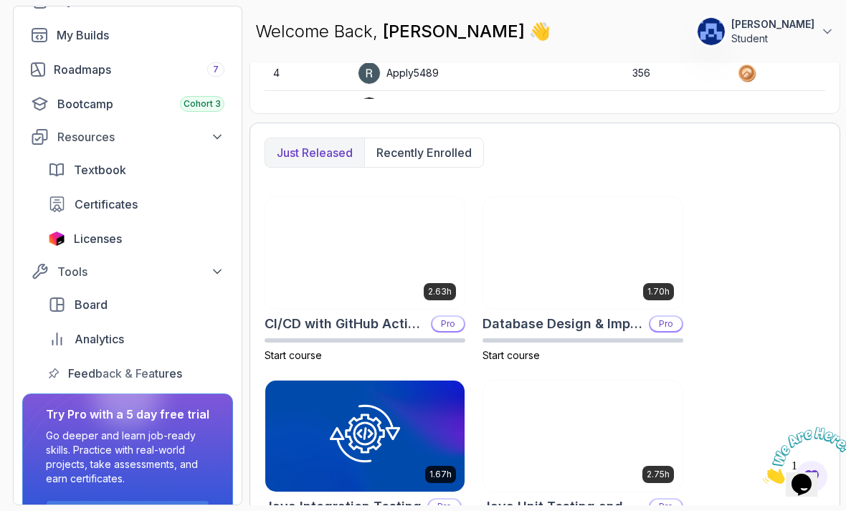
scroll to position [692, 0]
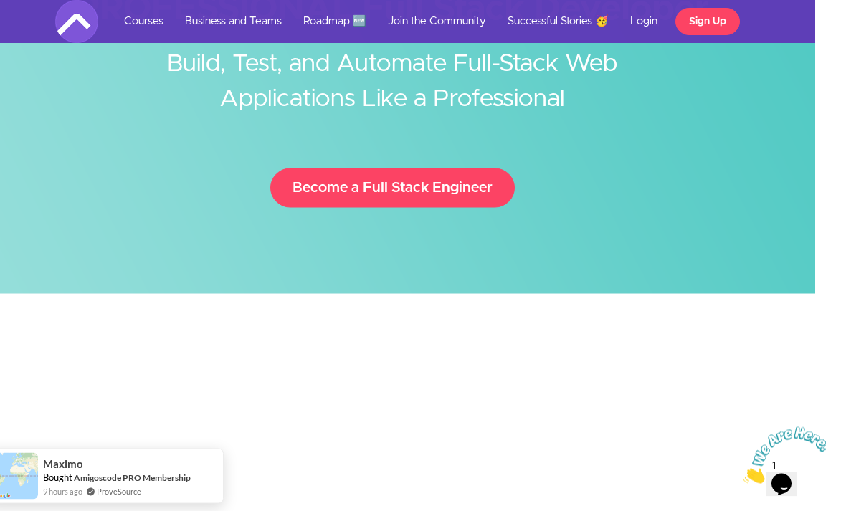
scroll to position [0, 11]
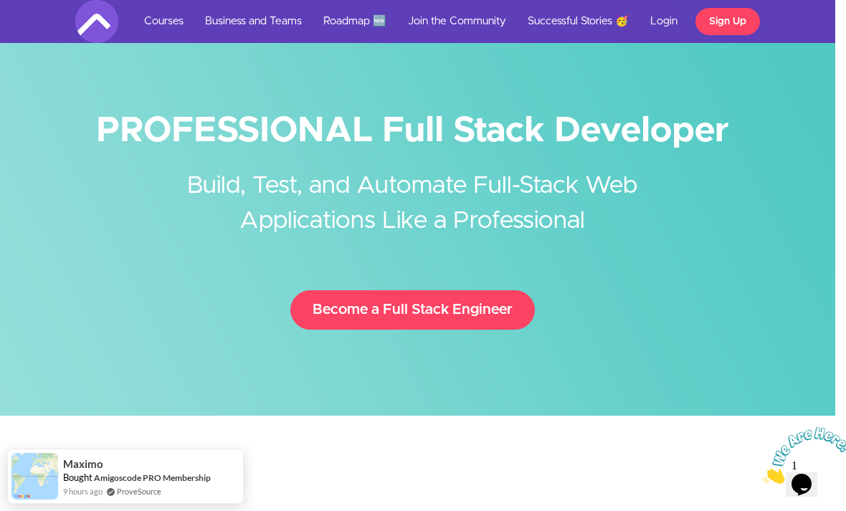
click at [490, 310] on link "Become a Full Stack Engineer" at bounding box center [412, 309] width 244 height 39
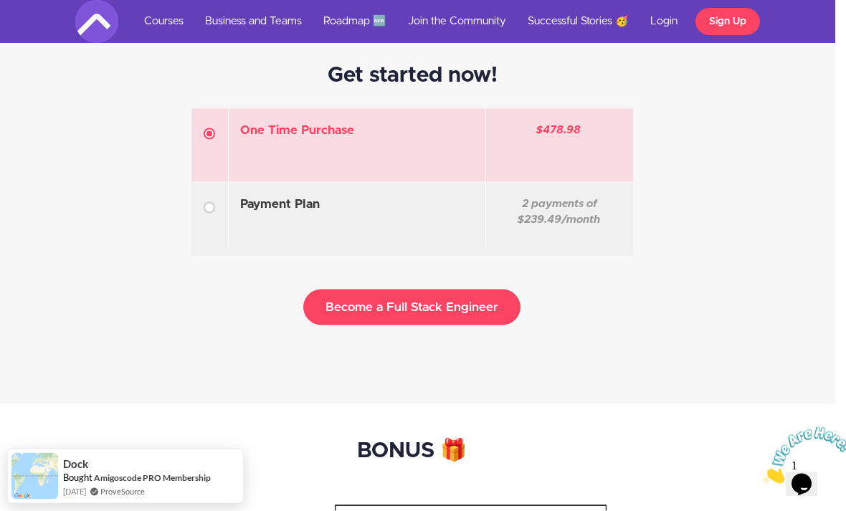
scroll to position [3910, 11]
